Goal: Transaction & Acquisition: Download file/media

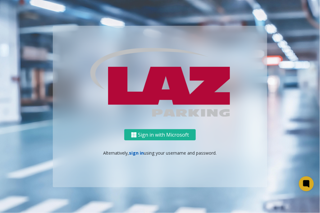
click at [140, 154] on link "sign in" at bounding box center [136, 153] width 15 height 6
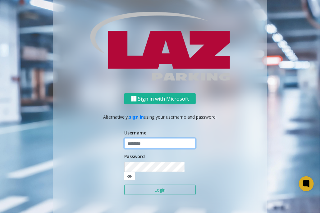
click at [140, 149] on input "text" at bounding box center [159, 143] width 71 height 11
type input "*******"
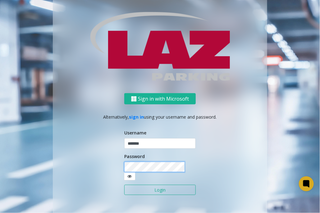
click at [124, 185] on button "Login" at bounding box center [159, 190] width 71 height 11
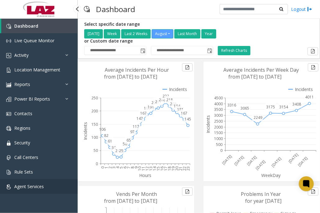
click at [38, 186] on span "Agent Services" at bounding box center [28, 186] width 29 height 6
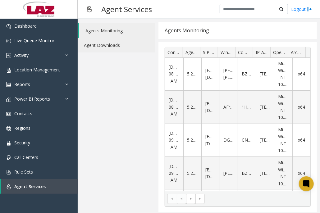
click at [97, 47] on link "Agent Downloads" at bounding box center [116, 45] width 77 height 15
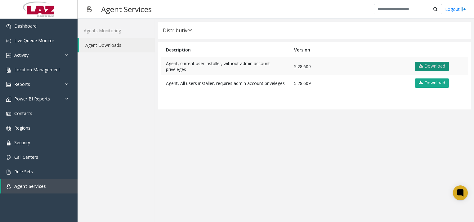
click at [319, 65] on link "Download" at bounding box center [432, 66] width 34 height 9
click at [319, 10] on link "Logout" at bounding box center [455, 9] width 21 height 7
